Goal: Use online tool/utility

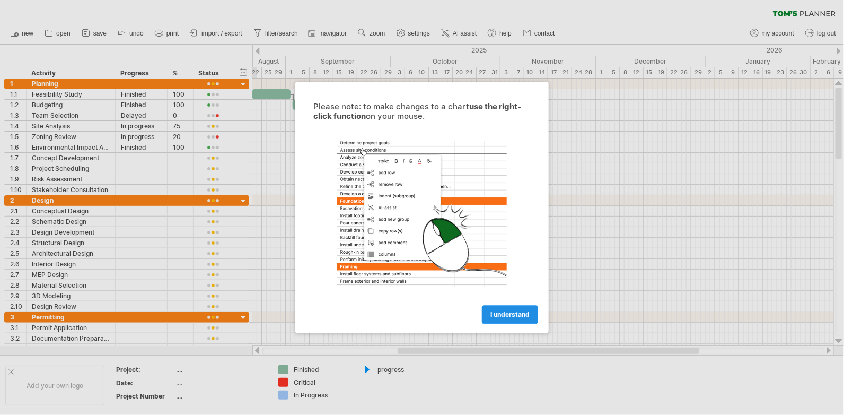
click at [506, 311] on span "I understand" at bounding box center [509, 315] width 39 height 8
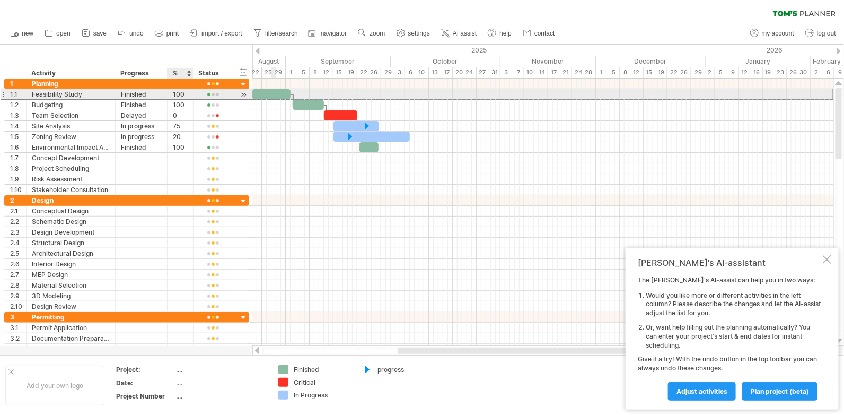
click at [183, 91] on div "100" at bounding box center [180, 94] width 15 height 10
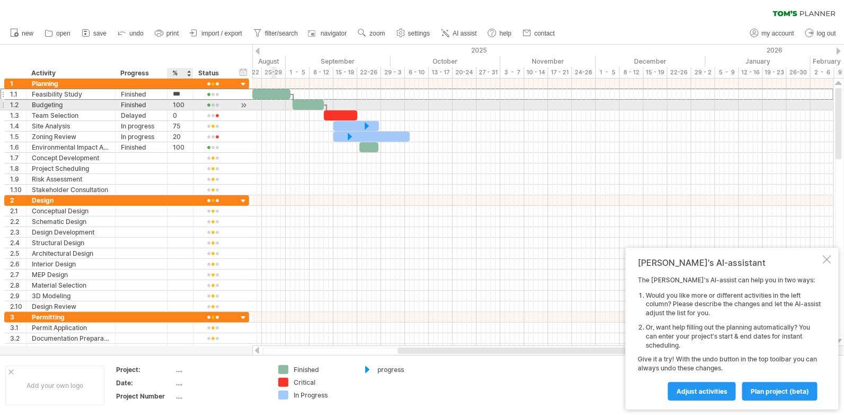
type input "**"
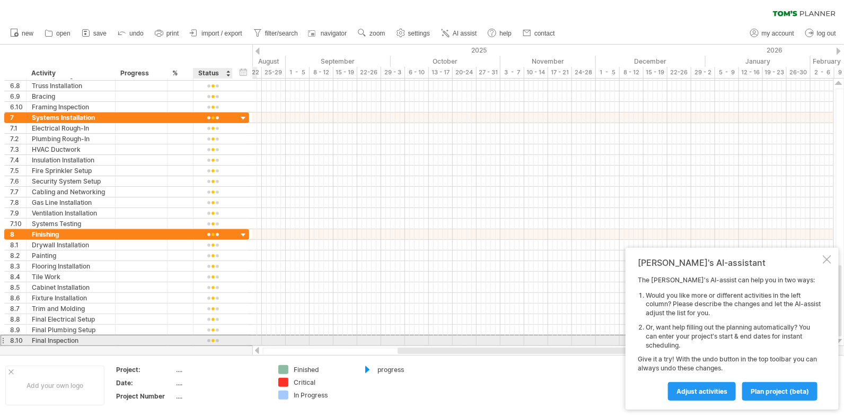
drag, startPoint x: 248, startPoint y: 341, endPoint x: 213, endPoint y: 339, distance: 35.6
click at [213, 339] on div "**********" at bounding box center [126, 339] width 245 height 11
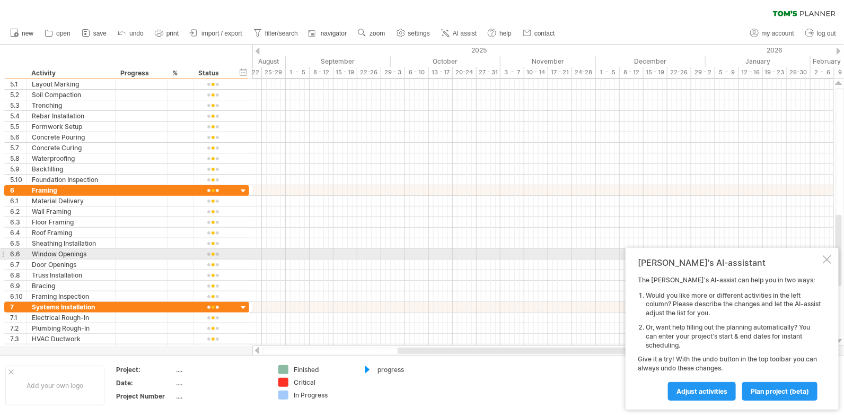
click at [827, 259] on div at bounding box center [827, 259] width 8 height 8
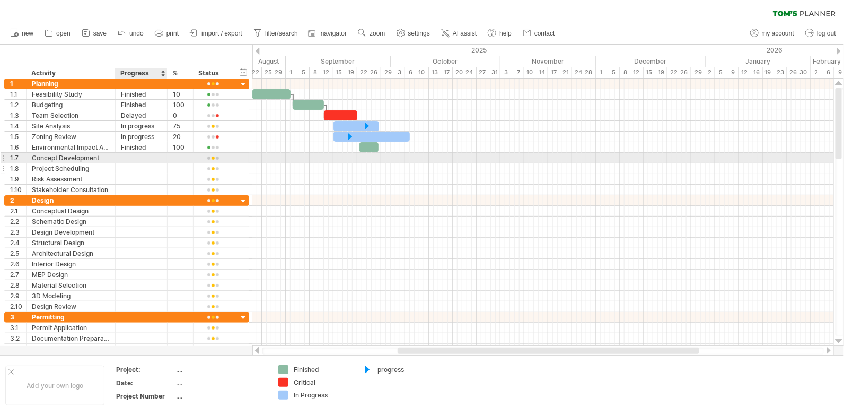
drag, startPoint x: 16, startPoint y: 74, endPoint x: 160, endPoint y: 165, distance: 170.4
click at [160, 165] on div "Trying to reach [DOMAIN_NAME] Connected again... 0% clear filter new 1" at bounding box center [422, 207] width 844 height 415
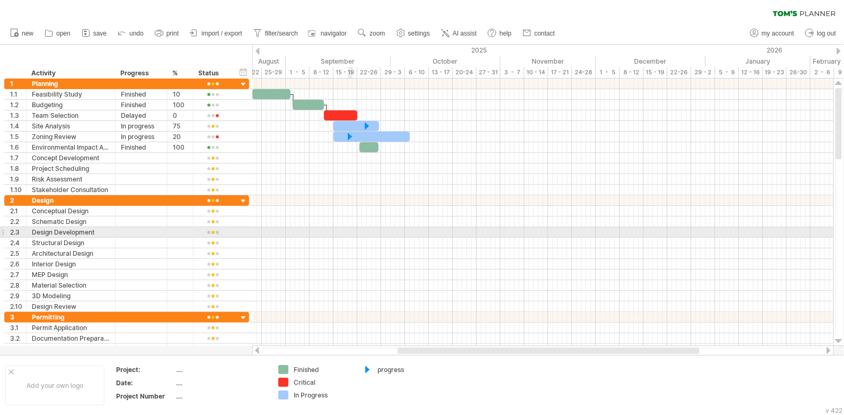
click at [351, 228] on div at bounding box center [542, 232] width 581 height 11
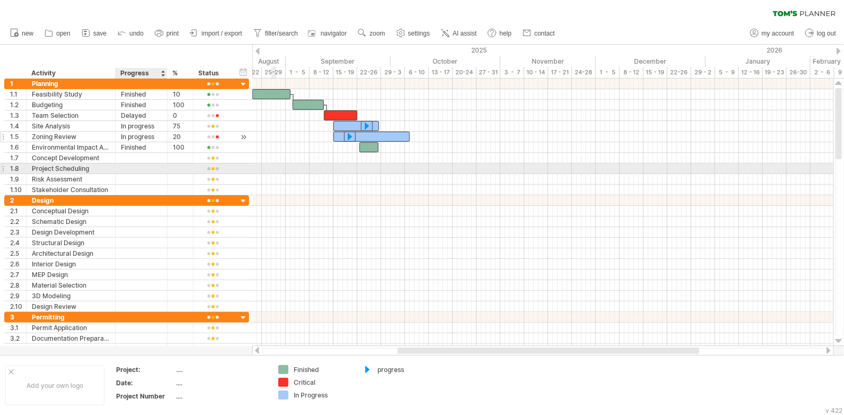
click at [143, 136] on div "In progress" at bounding box center [141, 136] width 41 height 10
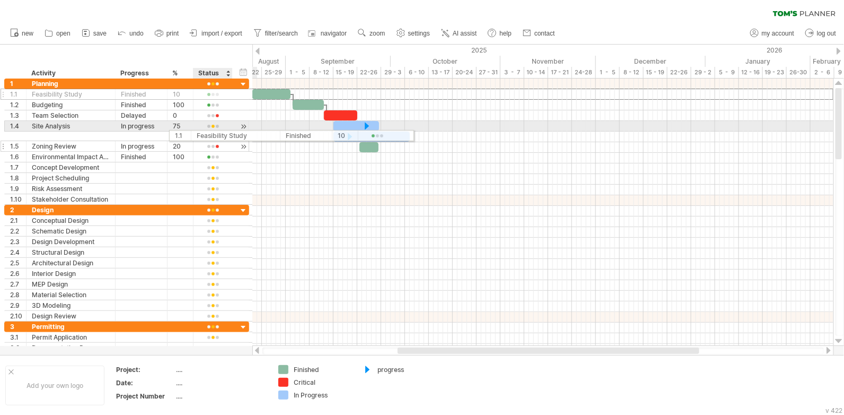
drag, startPoint x: 14, startPoint y: 91, endPoint x: 239, endPoint y: 133, distance: 228.1
